Goal: Information Seeking & Learning: Understand process/instructions

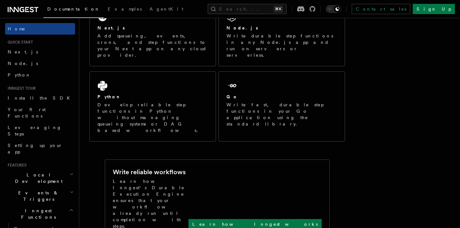
scroll to position [134, 0]
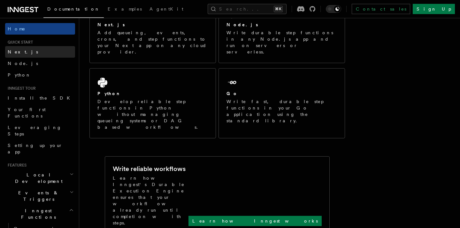
click at [52, 50] on link "Next.js" at bounding box center [40, 52] width 70 height 12
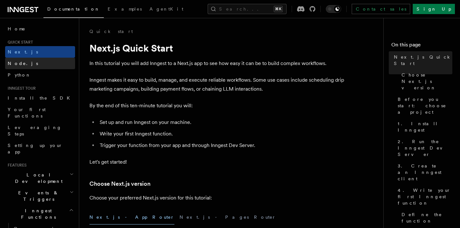
click at [43, 61] on link "Node.js" at bounding box center [40, 64] width 70 height 12
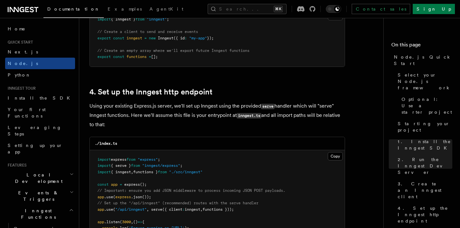
scroll to position [910, 0]
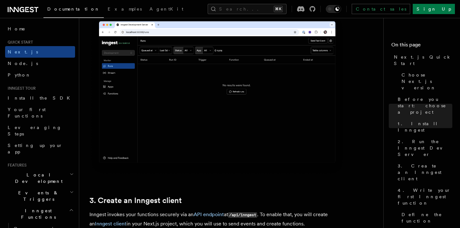
scroll to position [620, 0]
